Goal: Find specific page/section: Find specific page/section

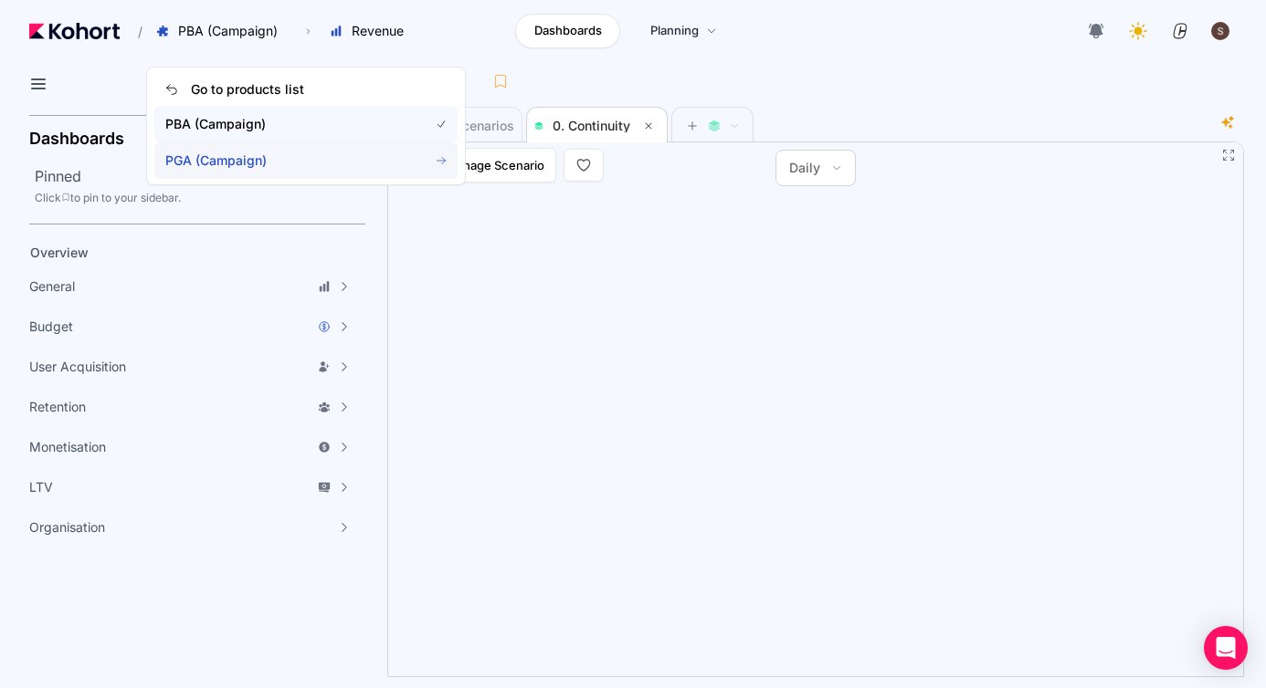
click at [239, 154] on span "PGA (Campaign)" at bounding box center [285, 161] width 241 height 18
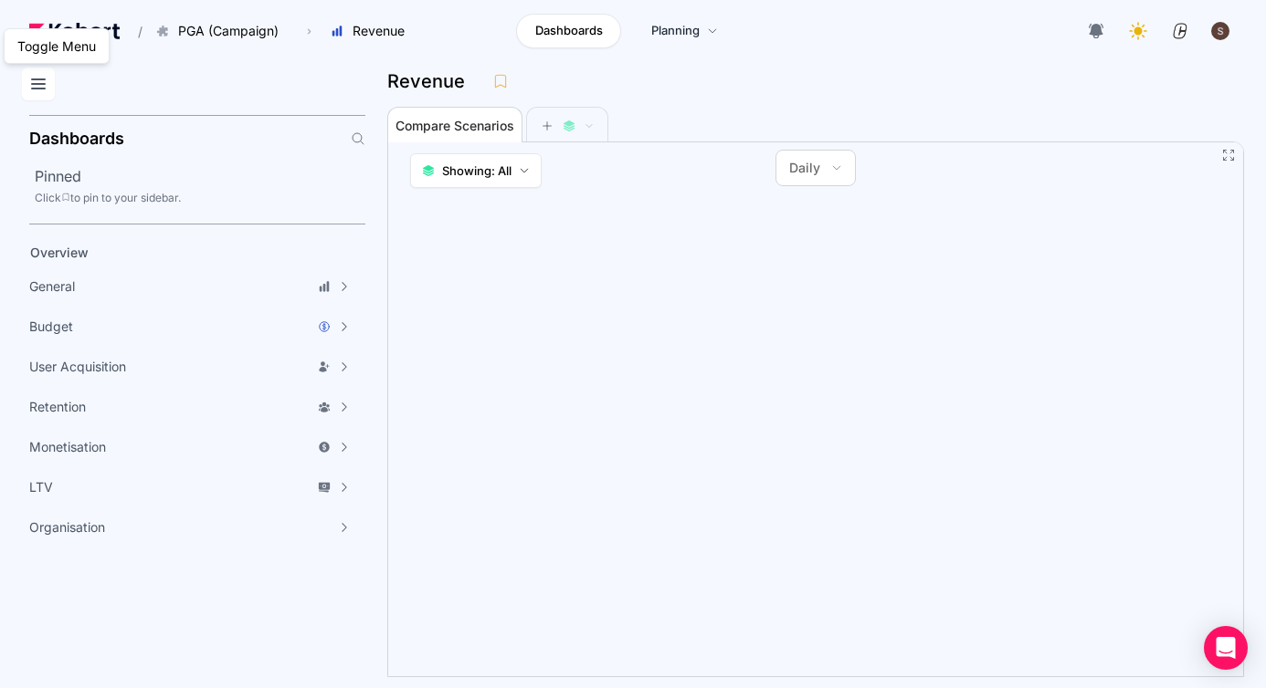
click at [43, 88] on icon at bounding box center [38, 84] width 22 height 22
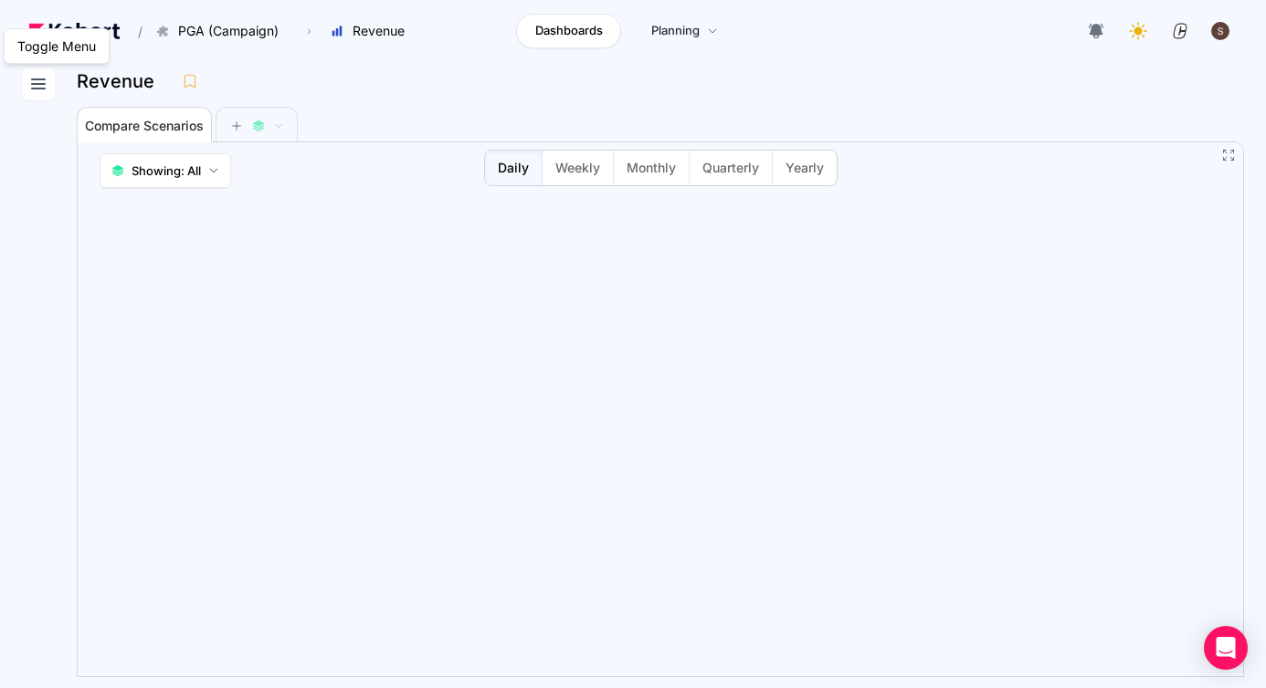
click at [39, 86] on icon at bounding box center [38, 84] width 22 height 22
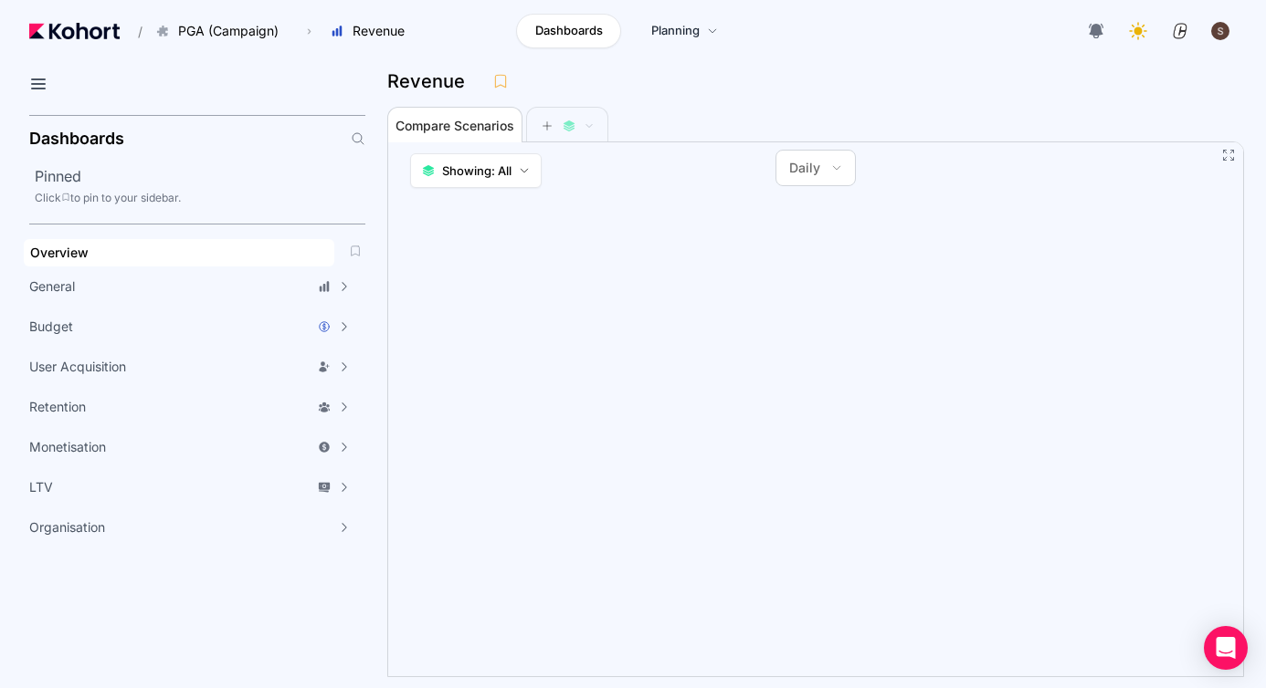
click at [80, 255] on span "Overview" at bounding box center [59, 253] width 58 height 16
click at [37, 89] on icon at bounding box center [38, 83] width 13 height 9
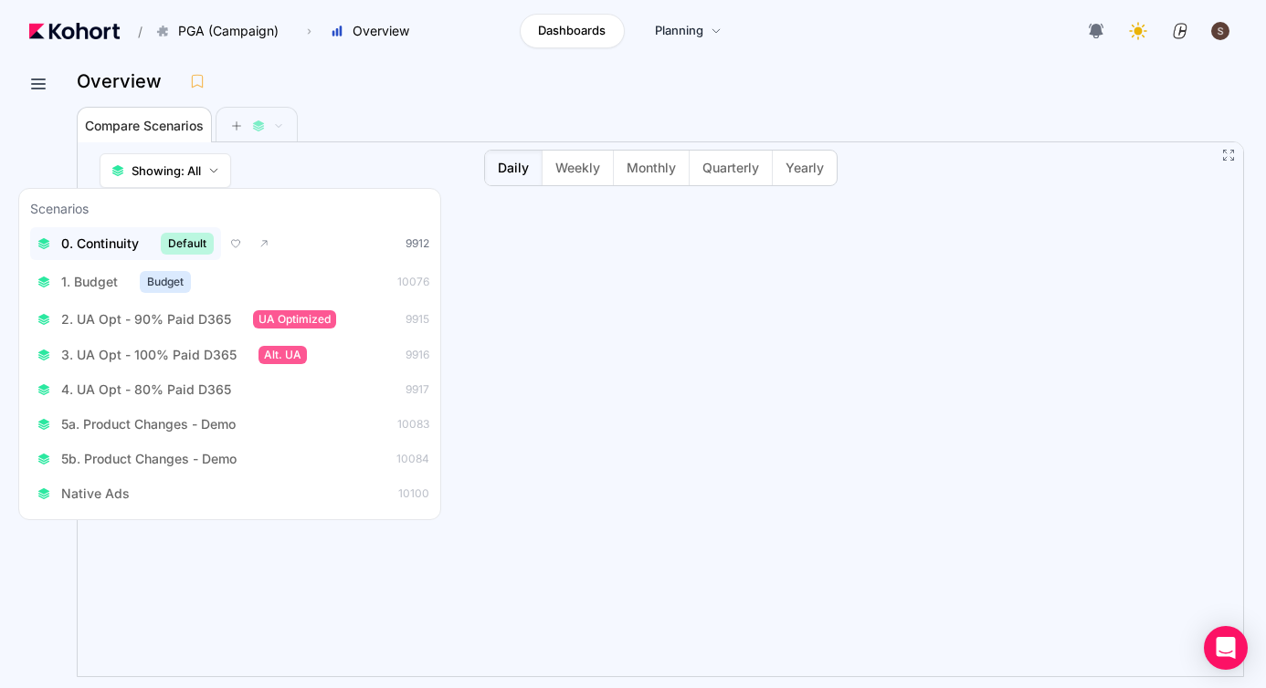
click at [110, 239] on span "0. Continuity" at bounding box center [100, 244] width 78 height 18
